Goal: Task Accomplishment & Management: Complete application form

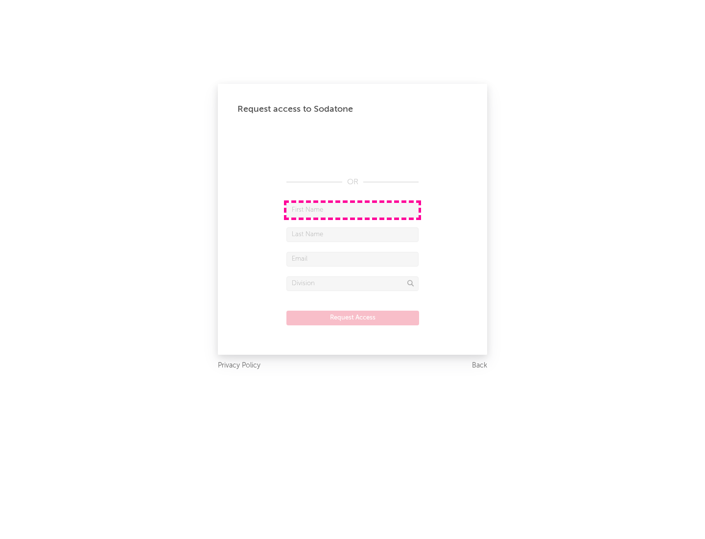
click at [353, 210] on input "text" at bounding box center [352, 210] width 132 height 15
type input "[PERSON_NAME]"
click at [353, 234] on input "text" at bounding box center [352, 234] width 132 height 15
type input "[PERSON_NAME]"
click at [353, 259] on input "text" at bounding box center [352, 259] width 132 height 15
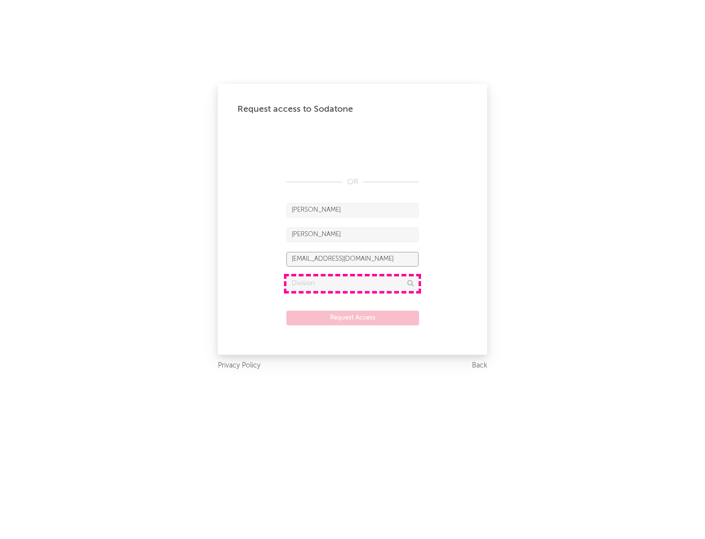
type input "[EMAIL_ADDRESS][DOMAIN_NAME]"
click at [353, 283] on input "text" at bounding box center [352, 283] width 132 height 15
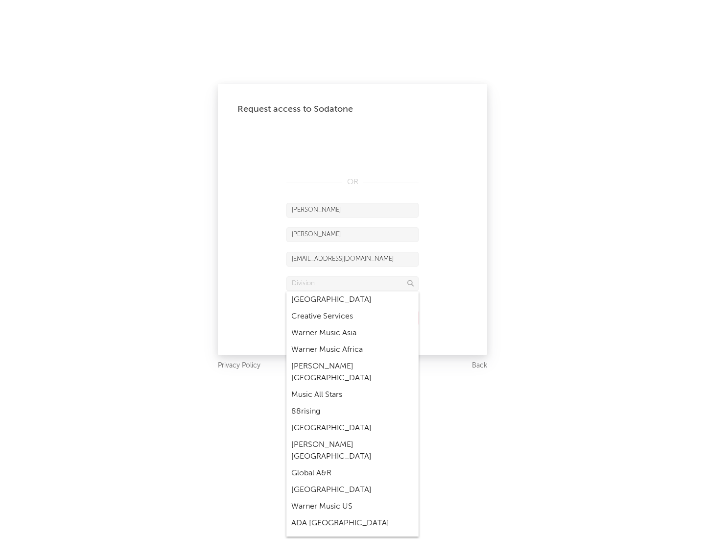
click at [350, 386] on div "Music All Stars" at bounding box center [352, 394] width 132 height 17
type input "Music All Stars"
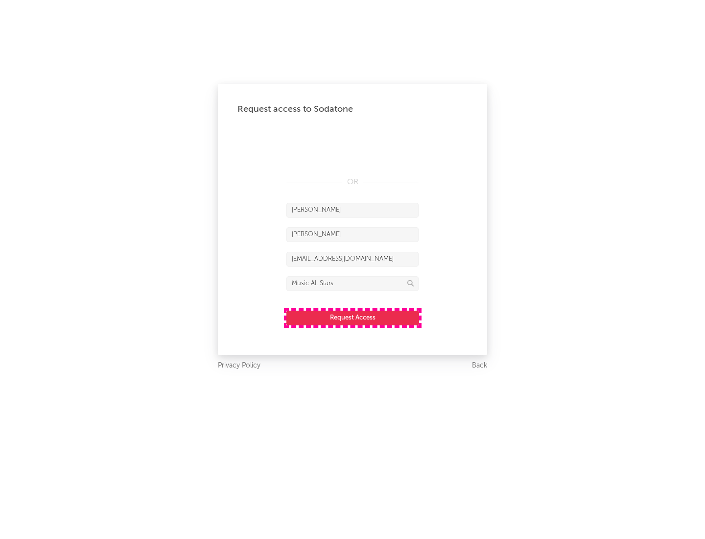
click at [353, 317] on button "Request Access" at bounding box center [352, 317] width 133 height 15
